Goal: Task Accomplishment & Management: Manage account settings

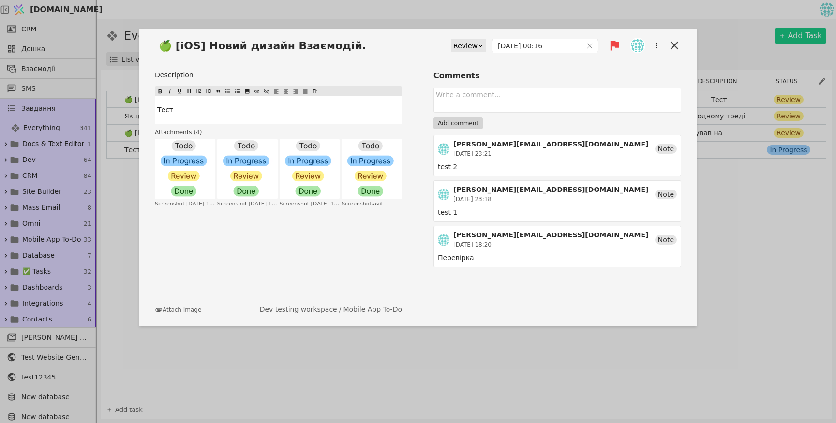
drag, startPoint x: 501, startPoint y: 155, endPoint x: 452, endPoint y: 154, distance: 49.4
click at [452, 154] on div "[PERSON_NAME][EMAIL_ADDRESS][DOMAIN_NAME] [DATE] 23:21 Note" at bounding box center [557, 148] width 239 height 19
copy div "[DATE] 23:21"
click at [520, 164] on div "test 2" at bounding box center [557, 167] width 239 height 10
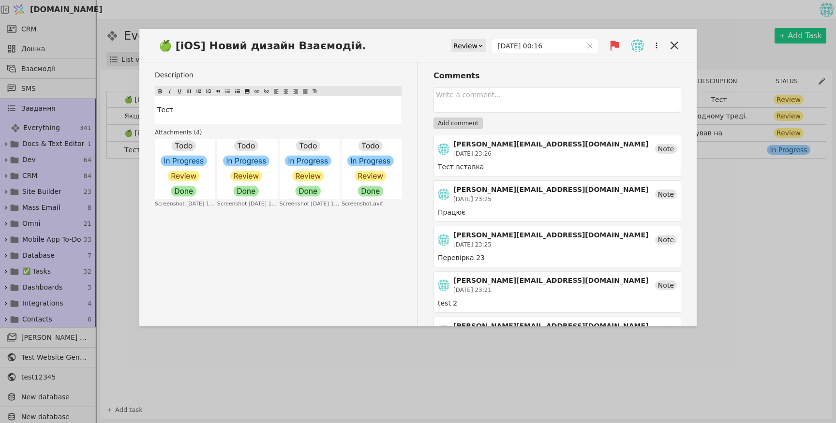
click at [595, 152] on div "[PERSON_NAME][EMAIL_ADDRESS][DOMAIN_NAME] [DATE] 23:26 Note" at bounding box center [557, 148] width 239 height 19
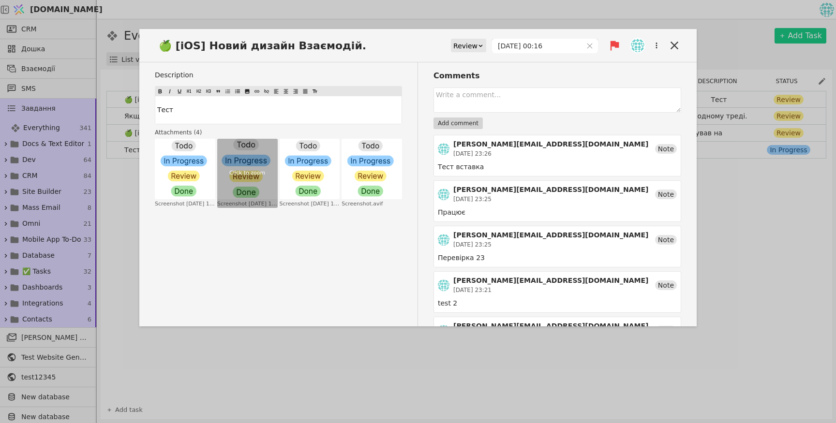
click at [266, 195] on div "Click to zoom" at bounding box center [247, 173] width 60 height 69
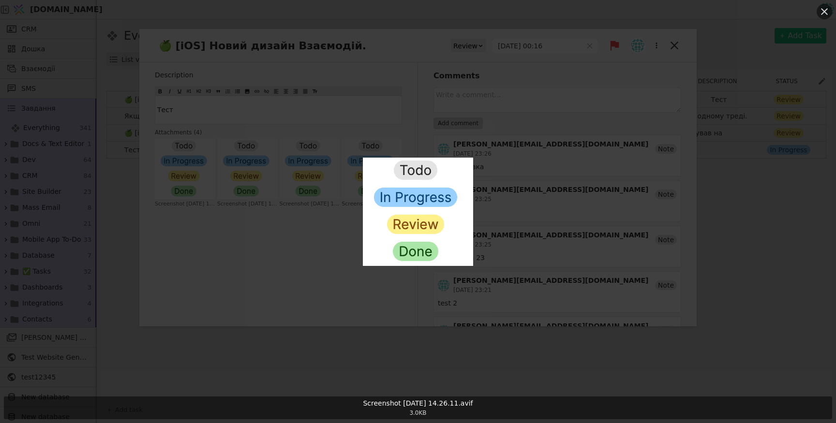
click at [827, 12] on icon at bounding box center [825, 12] width 12 height 12
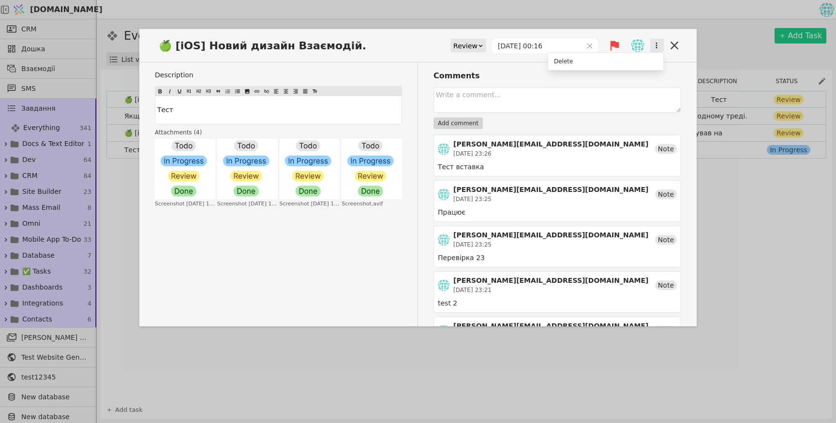
click at [660, 45] on icon "button" at bounding box center [656, 45] width 9 height 9
click at [638, 43] on div "🍏 [iOS] Новий дизайн Взаємодій. Review [DATE] 00:16 Delete" at bounding box center [417, 50] width 557 height 26
click at [638, 44] on img at bounding box center [638, 46] width 14 height 14
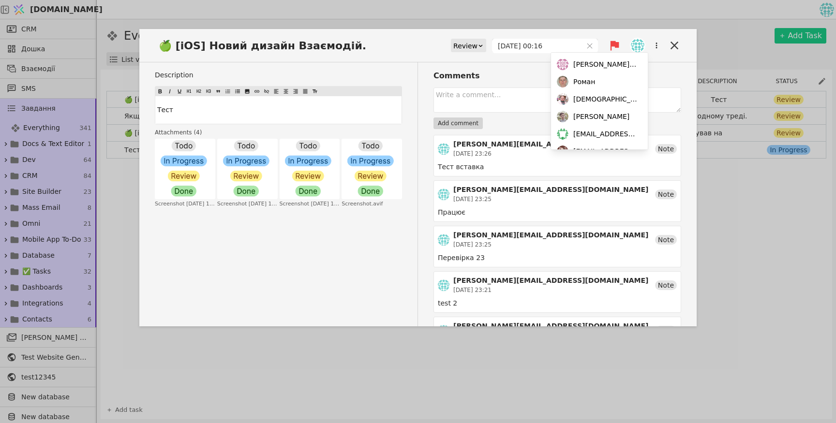
click at [380, 52] on div "🍏 [iOS] Новий дизайн Взаємодій. Review [DATE] 00:16" at bounding box center [417, 50] width 557 height 26
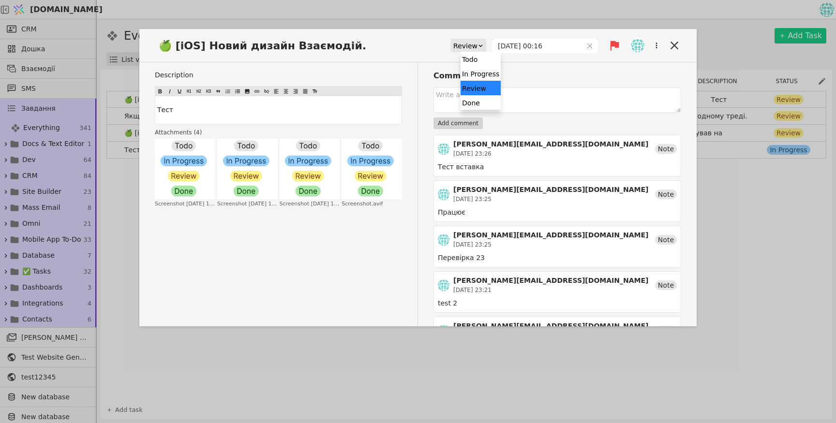
click at [484, 44] on icon at bounding box center [481, 46] width 6 height 6
click at [674, 43] on icon at bounding box center [675, 46] width 14 height 14
